Goal: Information Seeking & Learning: Learn about a topic

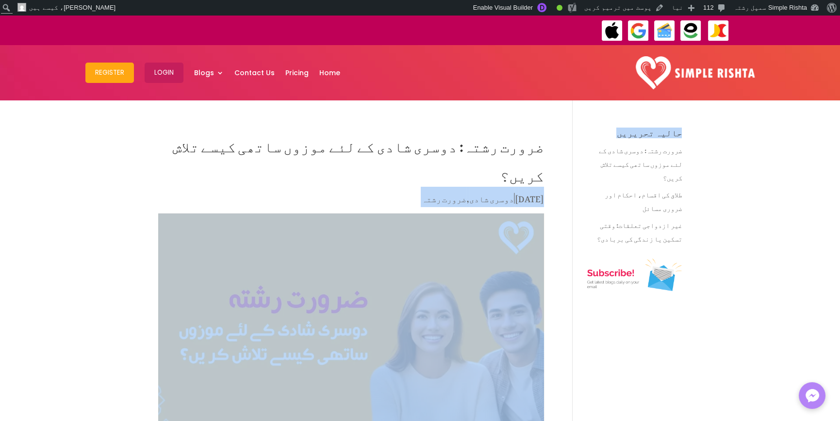
drag, startPoint x: 160, startPoint y: 130, endPoint x: 577, endPoint y: 138, distance: 417.5
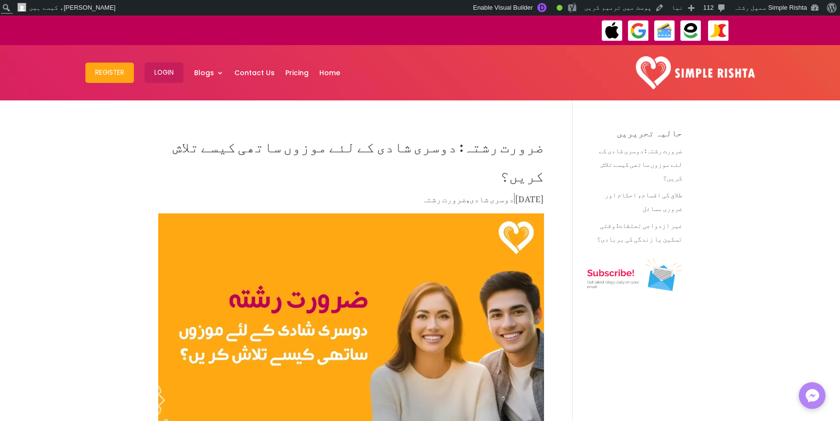
click at [531, 140] on h1 "ضرورت رشتہ: دوسری شادی کے لئے موزوں ساتھی کیسے تلاش کریں؟" at bounding box center [351, 160] width 386 height 63
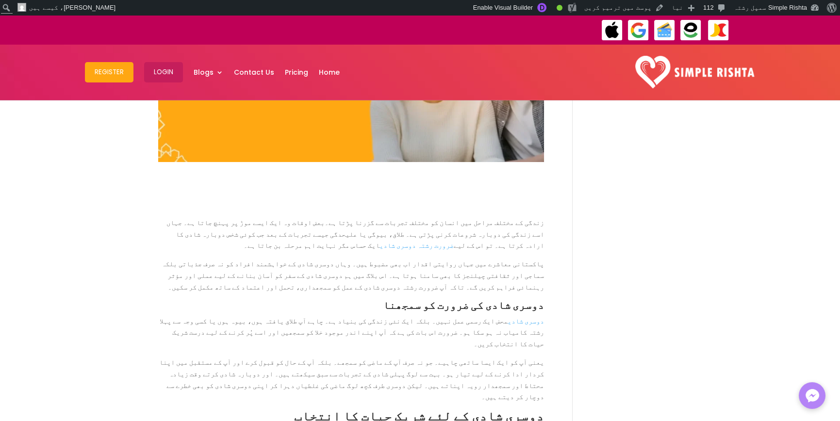
scroll to position [291, 0]
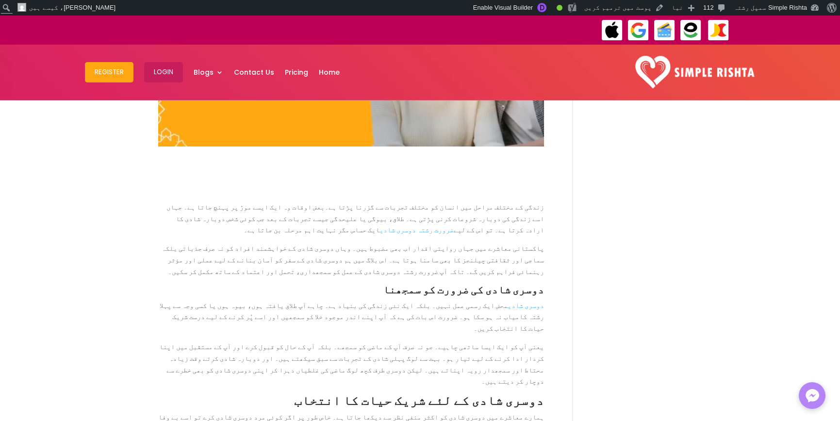
click at [804, 24] on link "ڈیش بورڈ" at bounding box center [776, 24] width 93 height 13
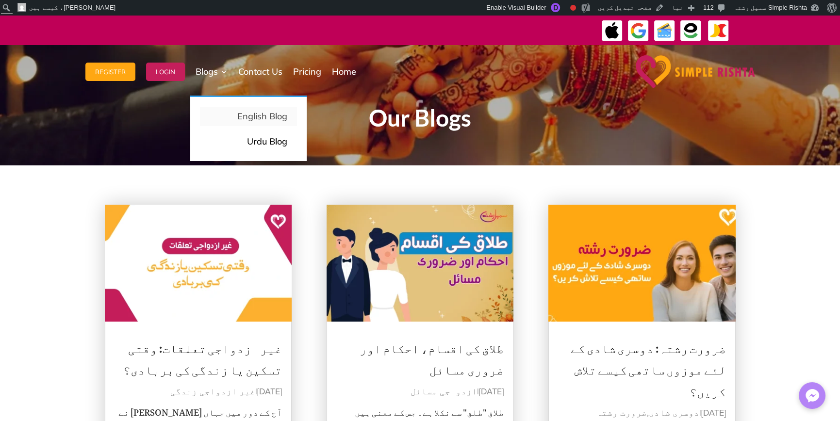
click at [256, 121] on p "English Blog" at bounding box center [249, 117] width 78 height 14
